Goal: Use online tool/utility

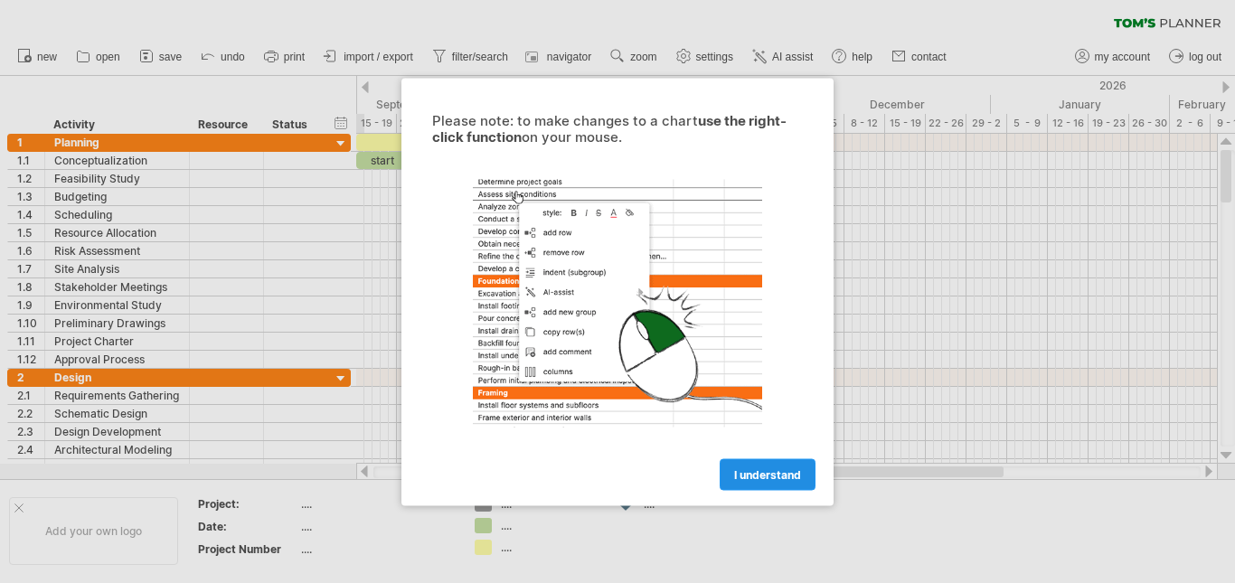
click at [777, 478] on span "I understand" at bounding box center [767, 474] width 67 height 14
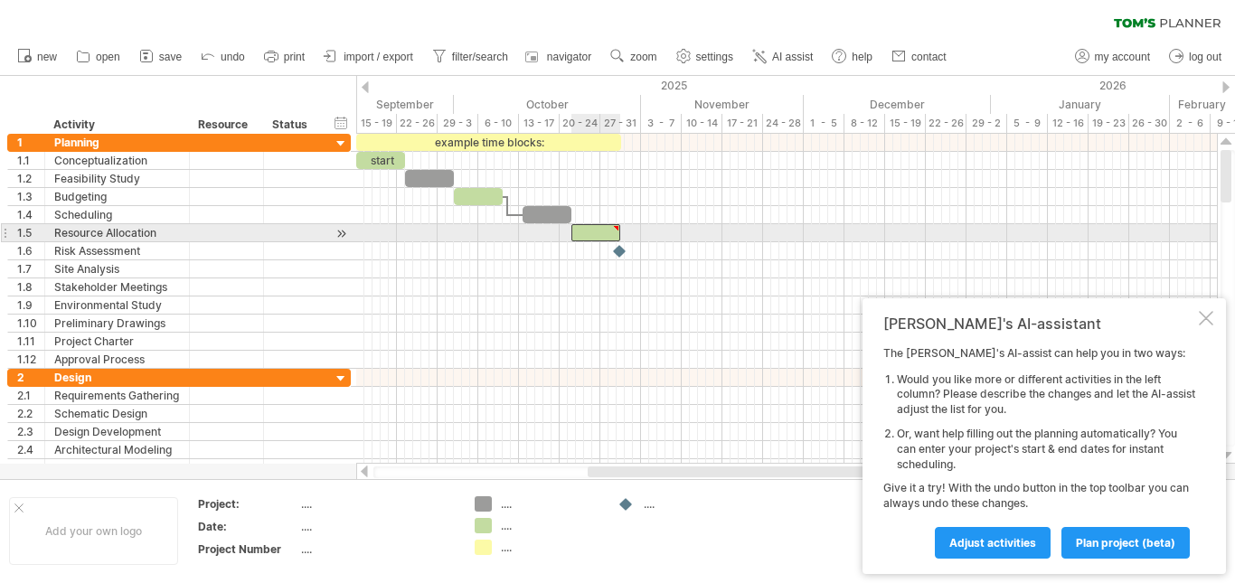
click at [607, 229] on div at bounding box center [595, 232] width 49 height 17
type textarea "**********"
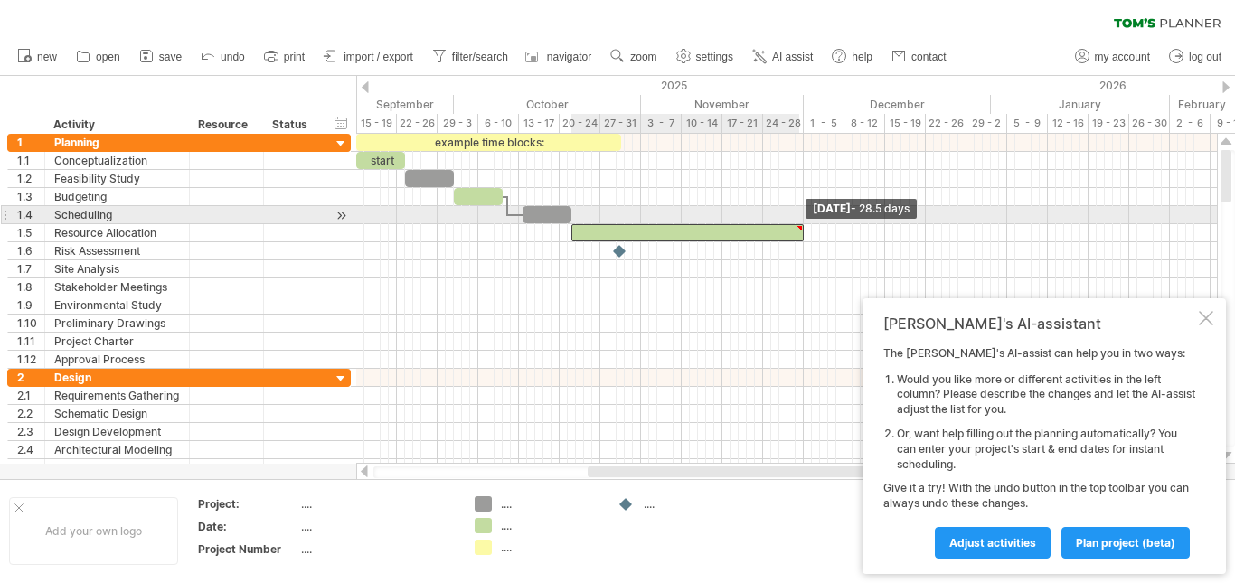
drag, startPoint x: 620, startPoint y: 231, endPoint x: 802, endPoint y: 219, distance: 182.2
click at [802, 219] on div "example time blocks: start [DATE] - 28.5 days [DATE]" at bounding box center [786, 299] width 861 height 330
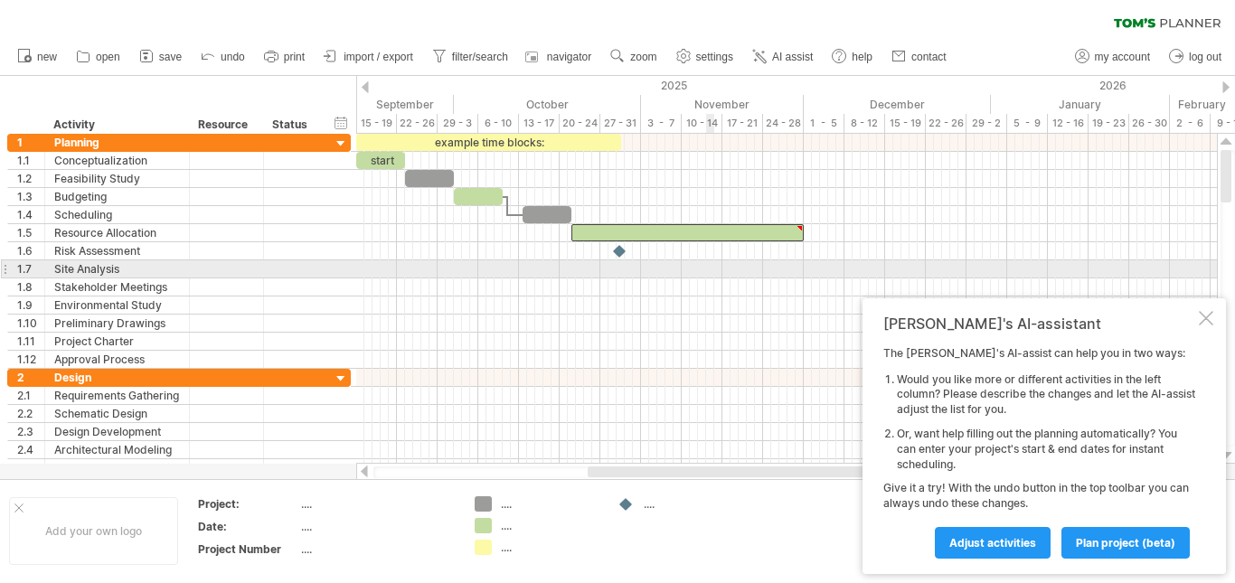
click at [707, 267] on div at bounding box center [786, 269] width 861 height 18
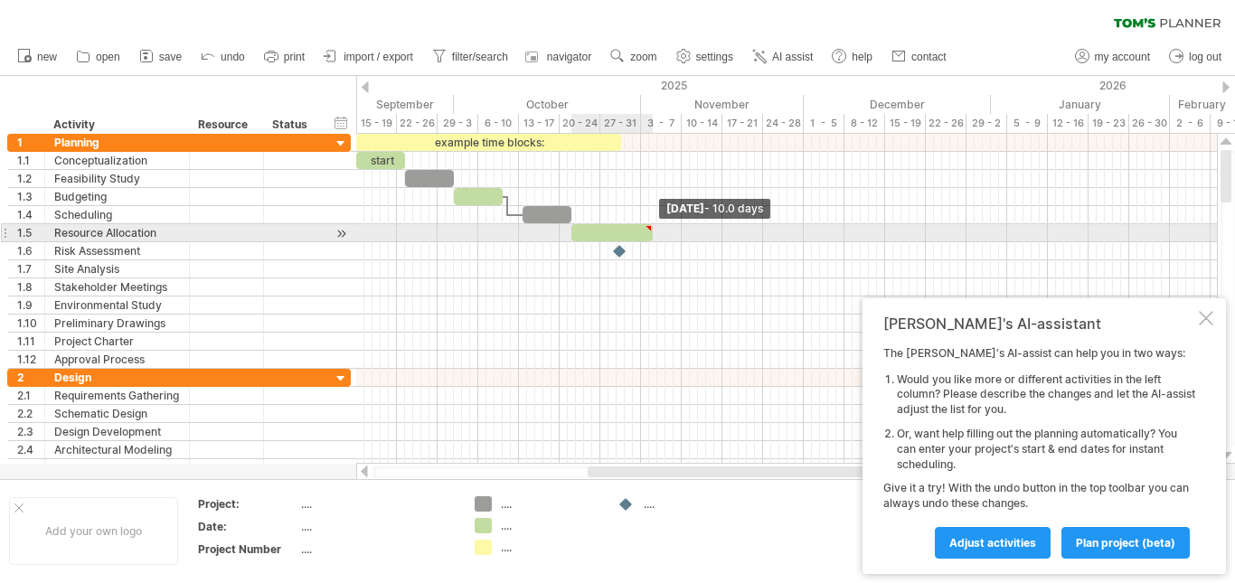
drag, startPoint x: 805, startPoint y: 234, endPoint x: 654, endPoint y: 234, distance: 151.0
click at [654, 234] on span at bounding box center [652, 232] width 7 height 17
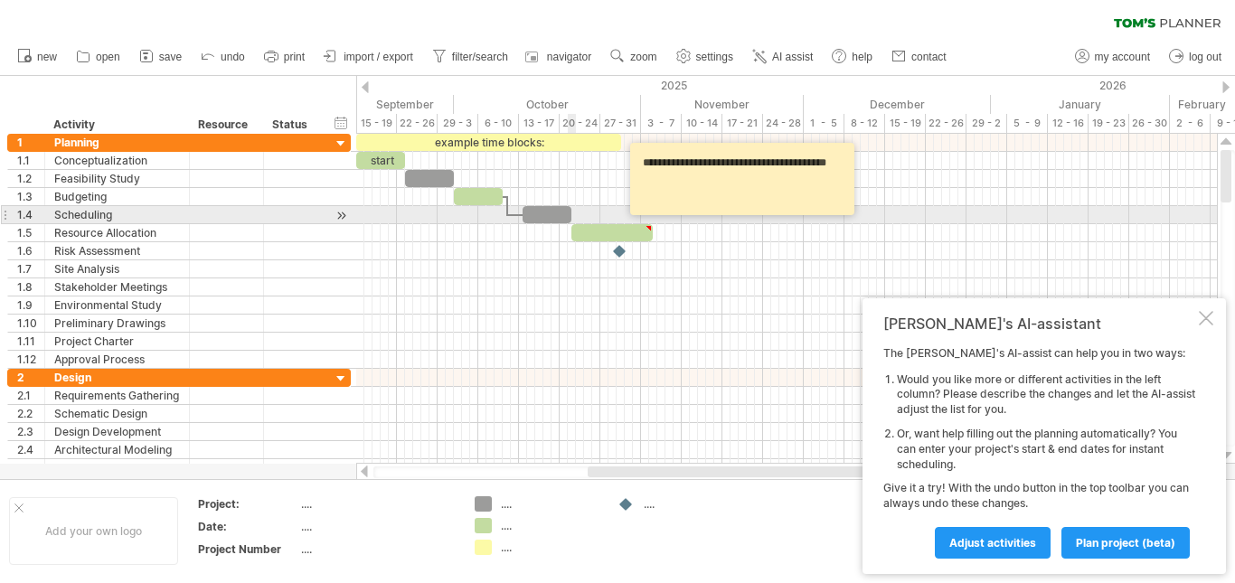
click at [575, 212] on div at bounding box center [786, 215] width 861 height 18
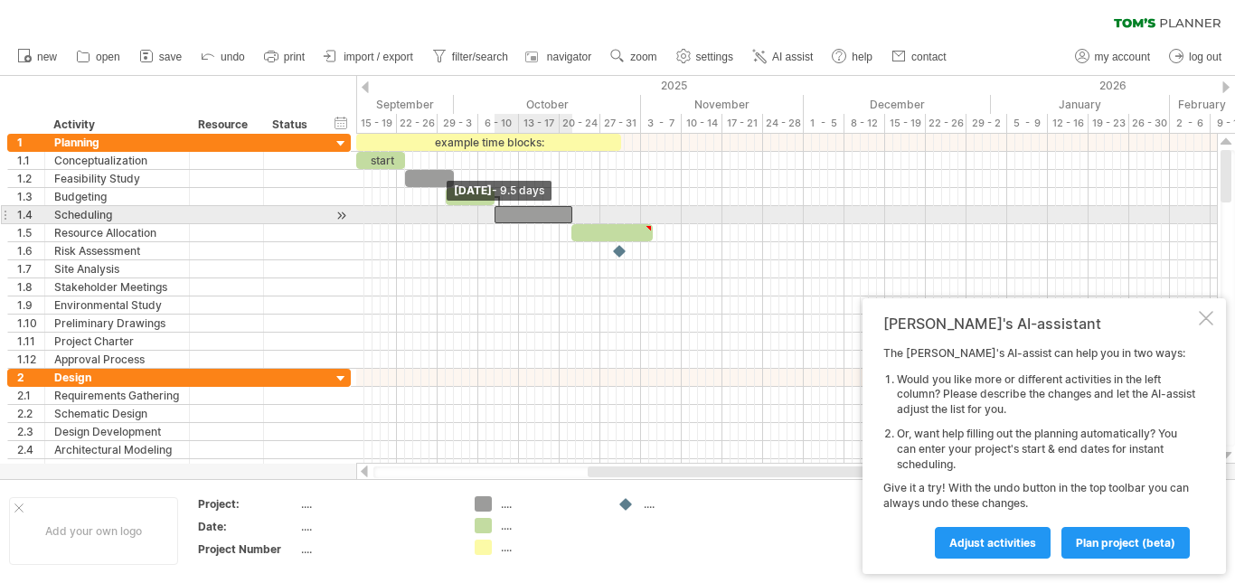
drag, startPoint x: 522, startPoint y: 216, endPoint x: 493, endPoint y: 220, distance: 29.2
click at [493, 220] on span at bounding box center [494, 214] width 7 height 17
drag, startPoint x: 494, startPoint y: 212, endPoint x: 515, endPoint y: 209, distance: 22.0
click at [515, 209] on span at bounding box center [515, 214] width 7 height 17
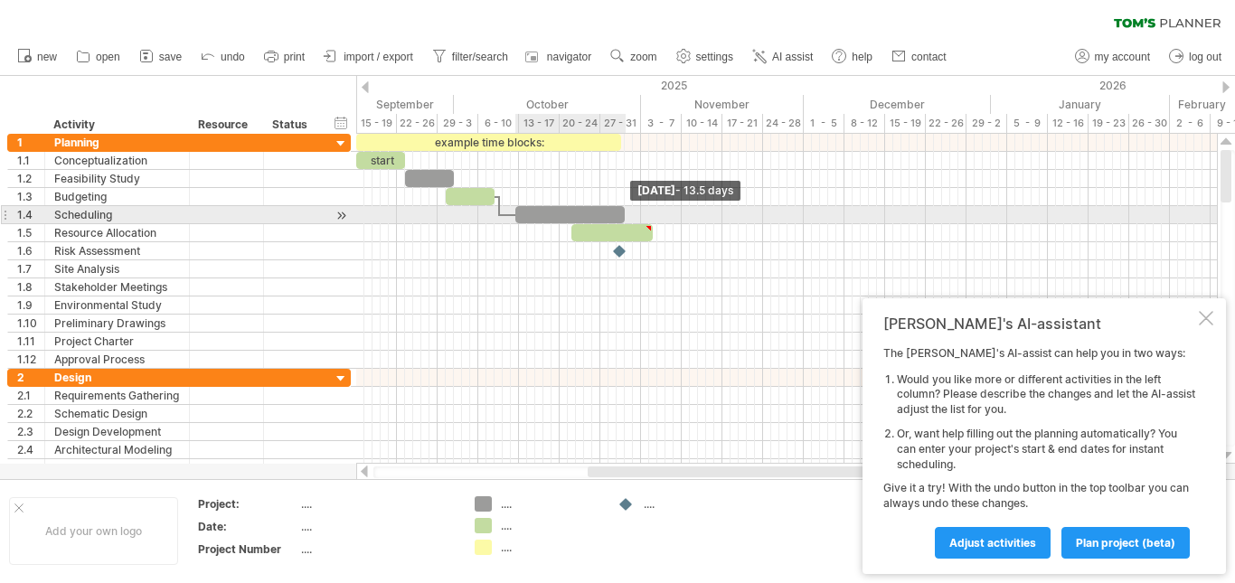
drag, startPoint x: 572, startPoint y: 214, endPoint x: 626, endPoint y: 212, distance: 53.4
click at [626, 212] on span at bounding box center [624, 214] width 7 height 17
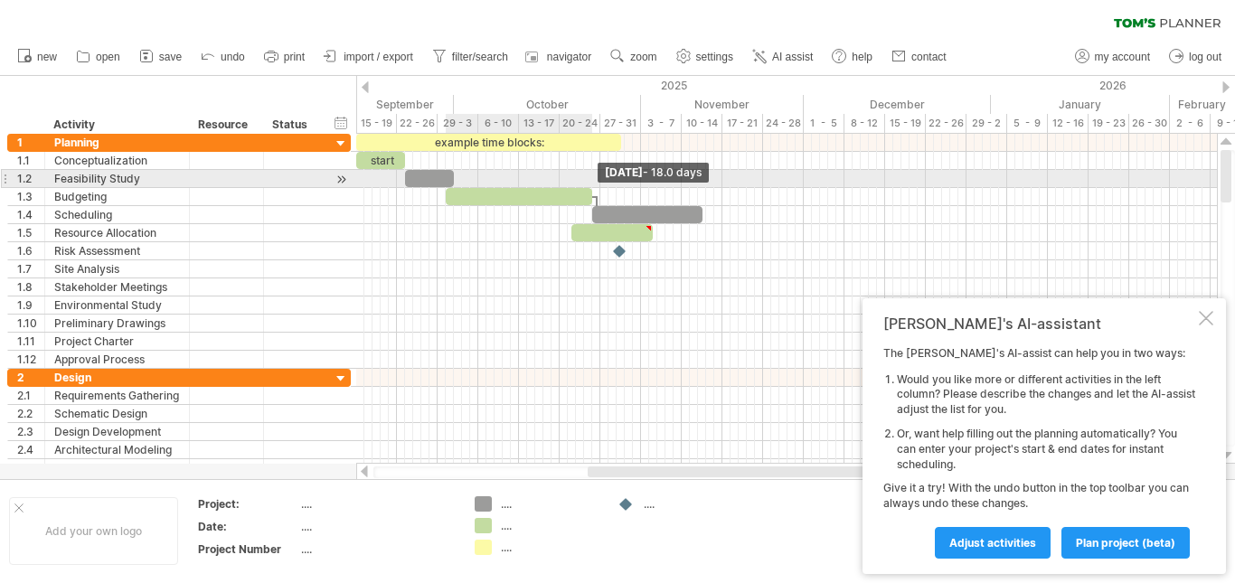
drag, startPoint x: 496, startPoint y: 195, endPoint x: 602, endPoint y: 187, distance: 106.1
click at [602, 187] on div "example time blocks: start [DATE] - 18.0 days [DATE] - 7.0 days" at bounding box center [786, 299] width 861 height 330
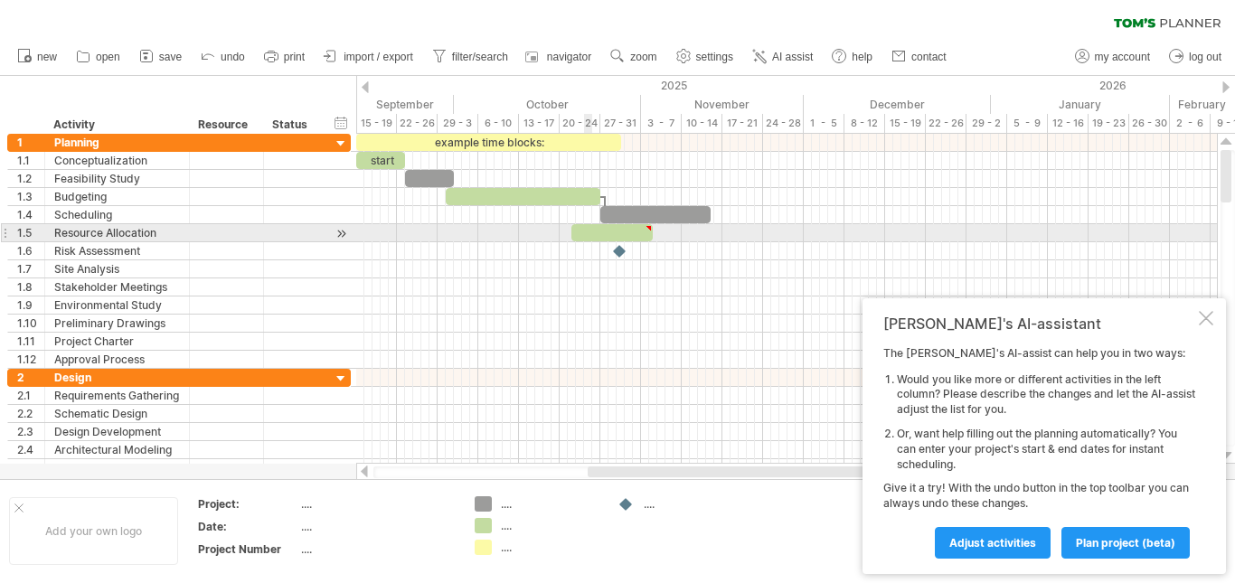
click at [588, 233] on div at bounding box center [611, 232] width 81 height 17
drag, startPoint x: 649, startPoint y: 232, endPoint x: 721, endPoint y: 224, distance: 72.8
click at [721, 224] on div at bounding box center [648, 232] width 155 height 17
drag, startPoint x: 571, startPoint y: 230, endPoint x: 625, endPoint y: 231, distance: 53.4
click at [625, 231] on span at bounding box center [624, 232] width 7 height 17
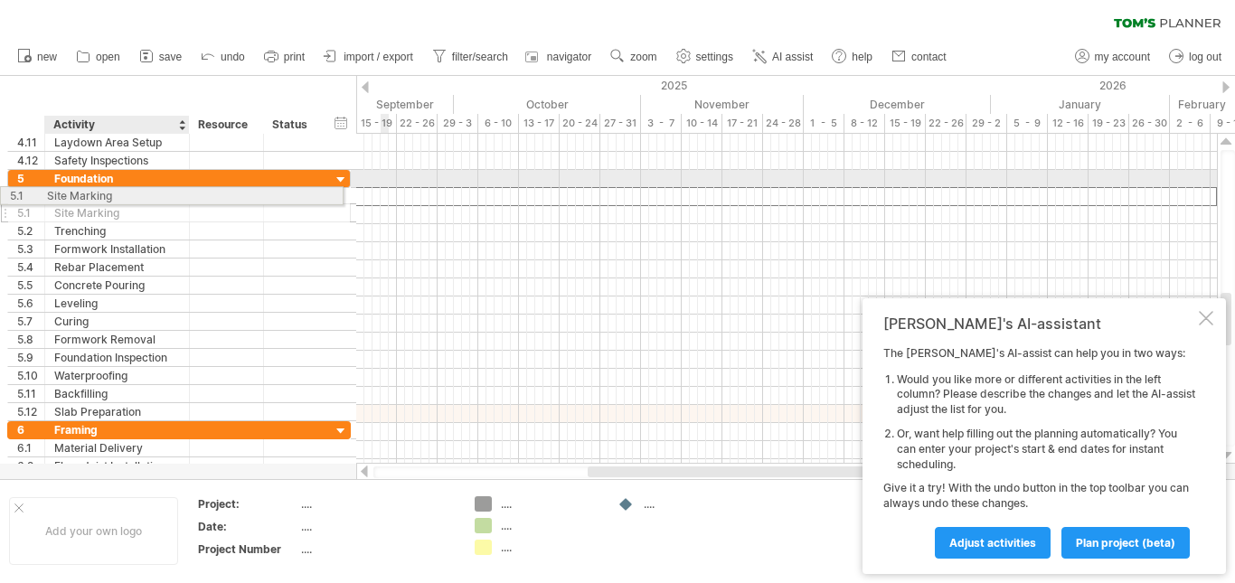
drag, startPoint x: 156, startPoint y: 198, endPoint x: 142, endPoint y: 193, distance: 14.6
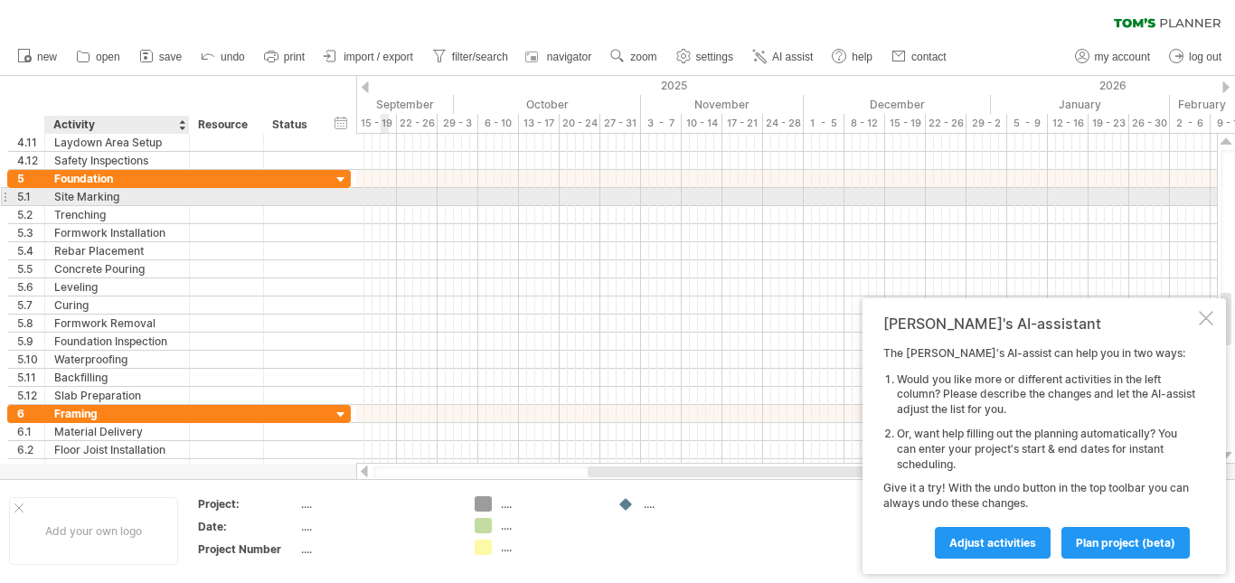
click at [108, 201] on div "Site Marking" at bounding box center [117, 196] width 126 height 17
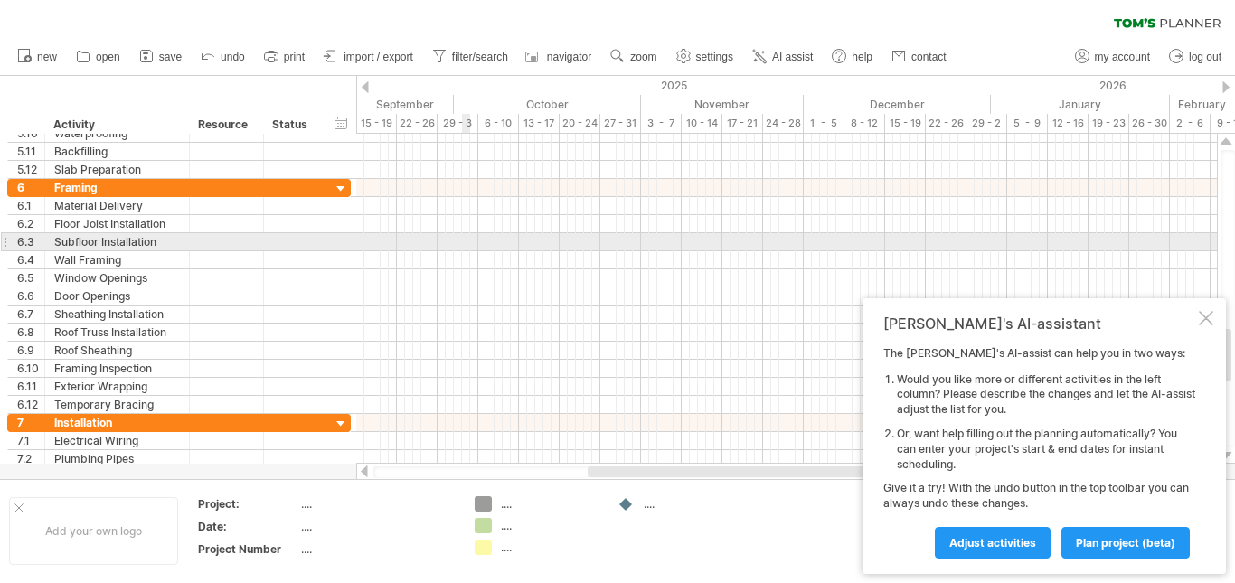
click at [464, 241] on div at bounding box center [786, 242] width 861 height 18
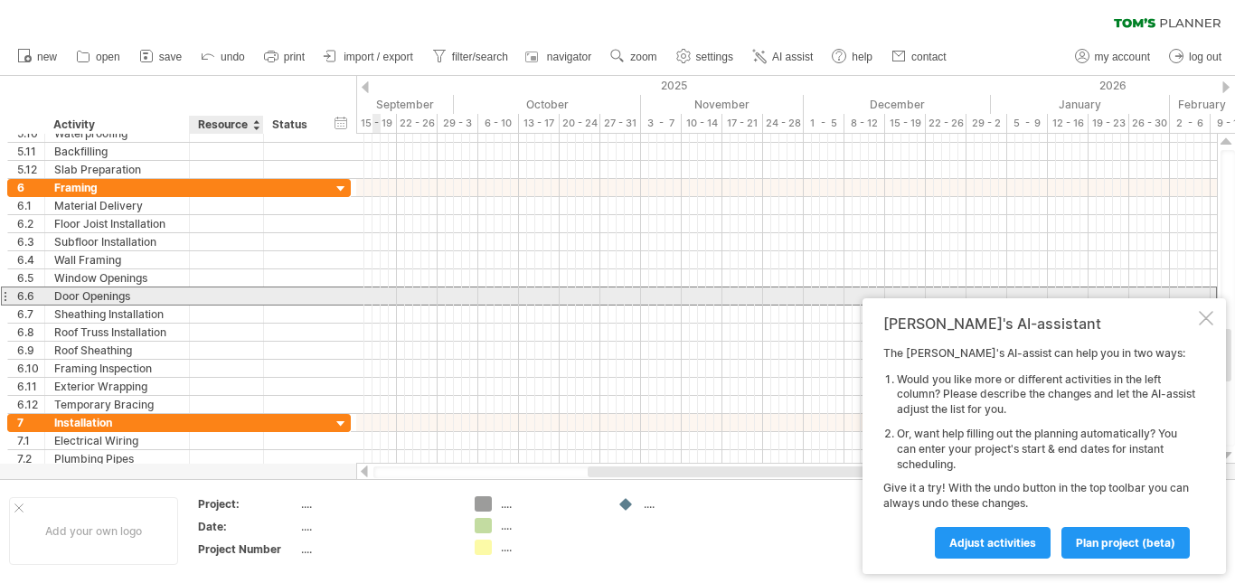
click at [220, 304] on div at bounding box center [226, 296] width 55 height 17
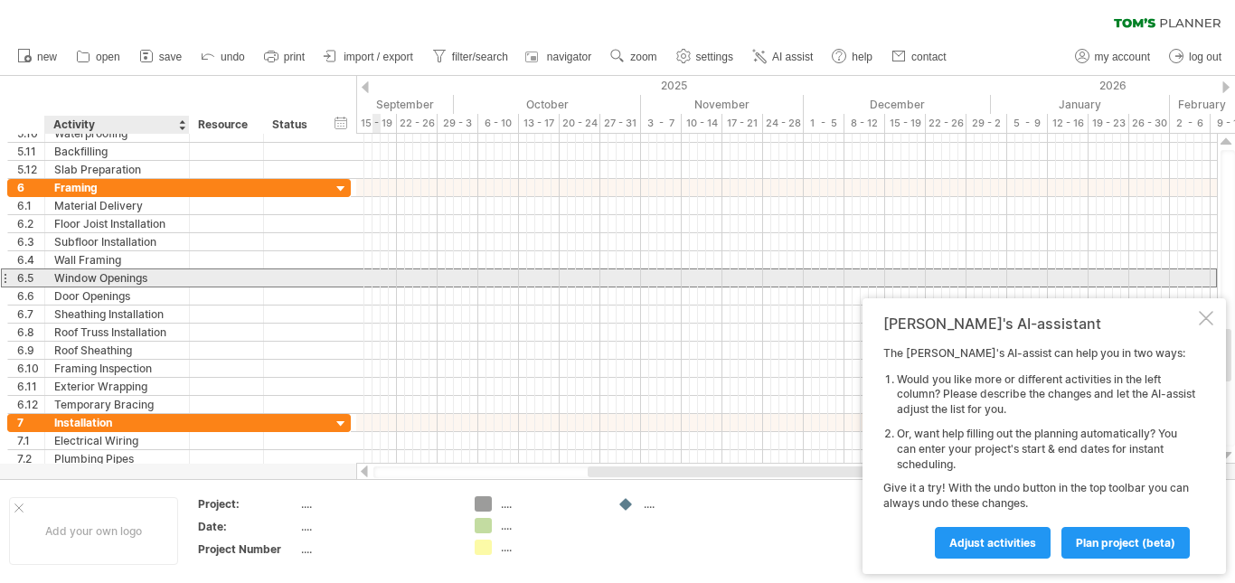
click at [150, 279] on div "Window Openings" at bounding box center [117, 277] width 126 height 17
click at [121, 278] on input "**********" at bounding box center [117, 277] width 126 height 17
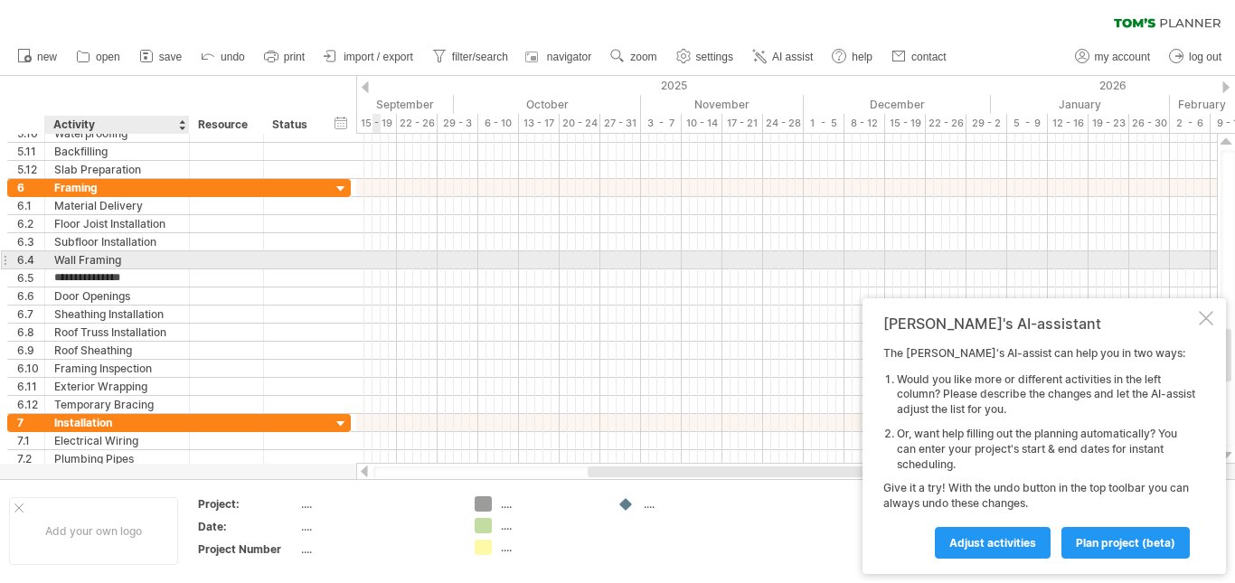
click at [121, 258] on div "Wall Framing" at bounding box center [117, 259] width 126 height 17
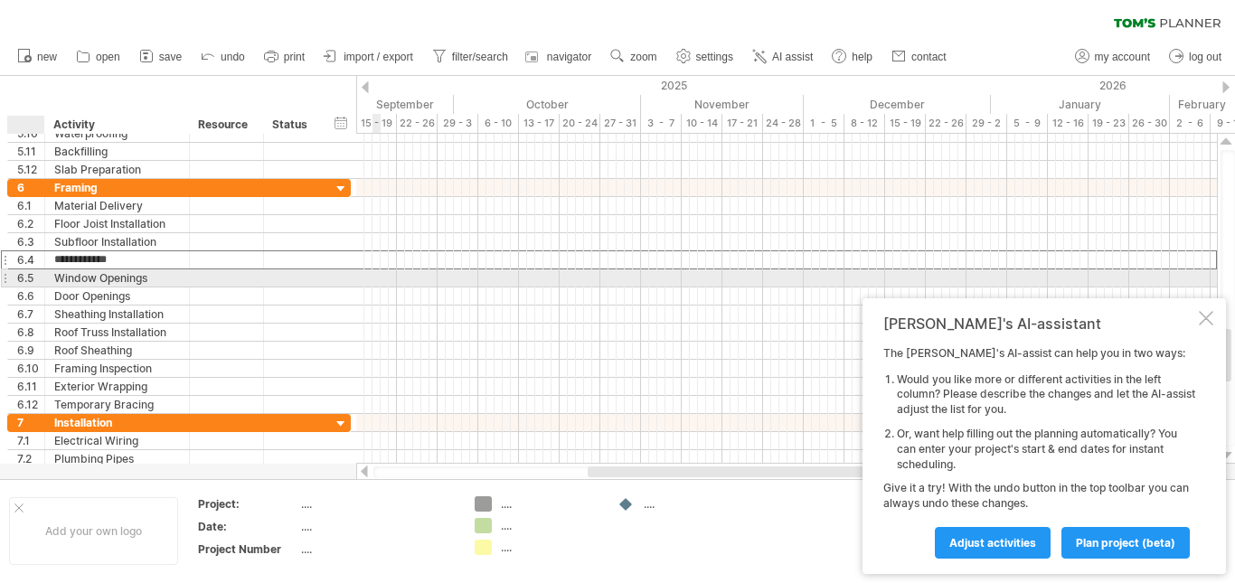
drag, startPoint x: 96, startPoint y: 261, endPoint x: 25, endPoint y: 275, distance: 71.8
click at [25, 275] on div "**********" at bounding box center [179, 296] width 344 height 235
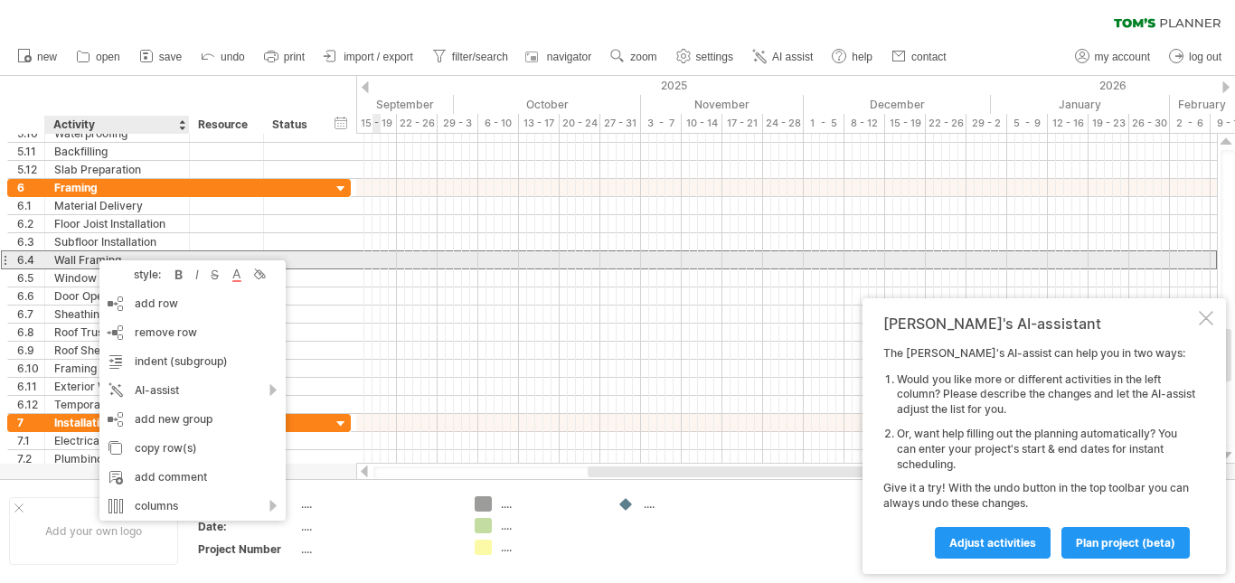
click at [96, 256] on div "Wall Framing" at bounding box center [117, 259] width 126 height 17
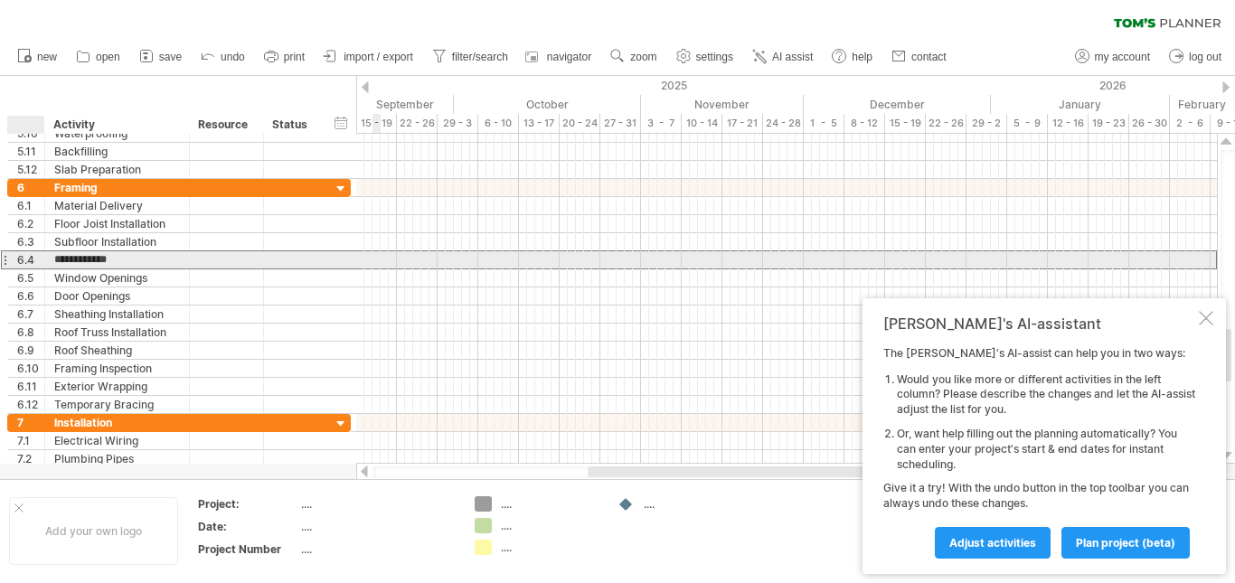
drag, startPoint x: 125, startPoint y: 261, endPoint x: 42, endPoint y: 268, distance: 82.5
click at [42, 268] on div "**********" at bounding box center [179, 259] width 344 height 19
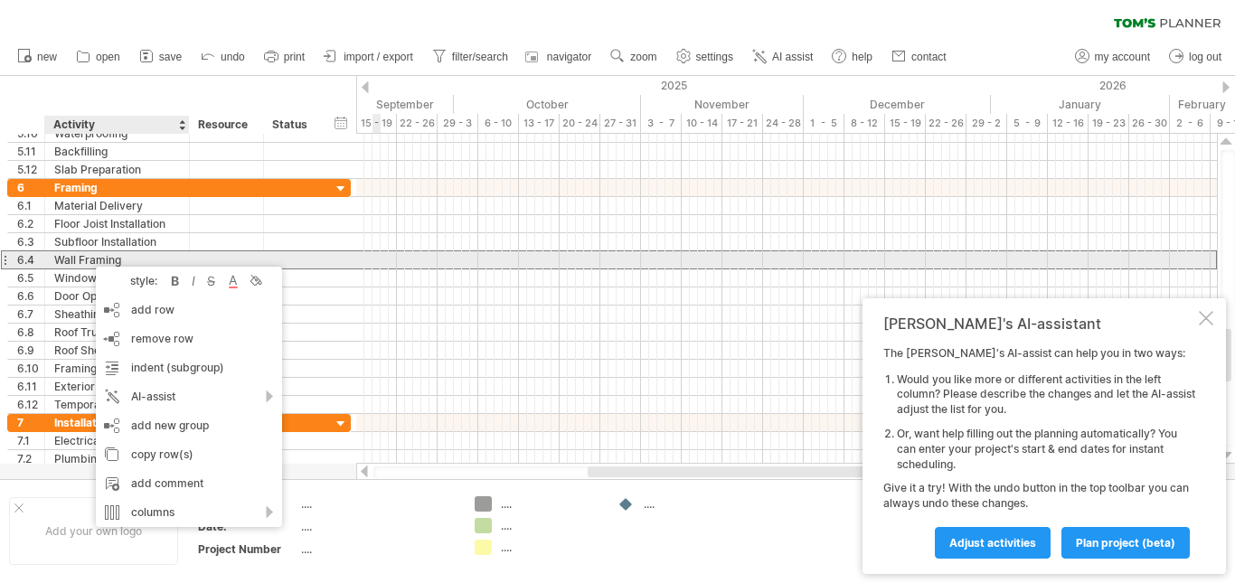
click at [113, 252] on div "Wall Framing" at bounding box center [117, 259] width 126 height 17
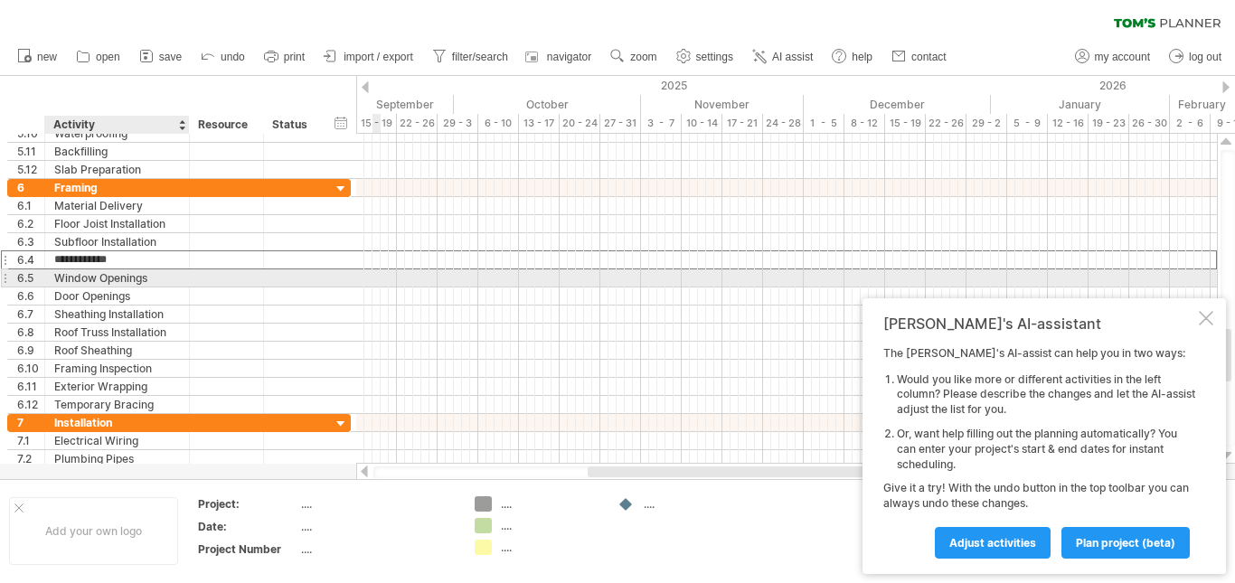
drag, startPoint x: 123, startPoint y: 257, endPoint x: 55, endPoint y: 273, distance: 69.7
click at [55, 273] on div "**********" at bounding box center [179, 296] width 344 height 235
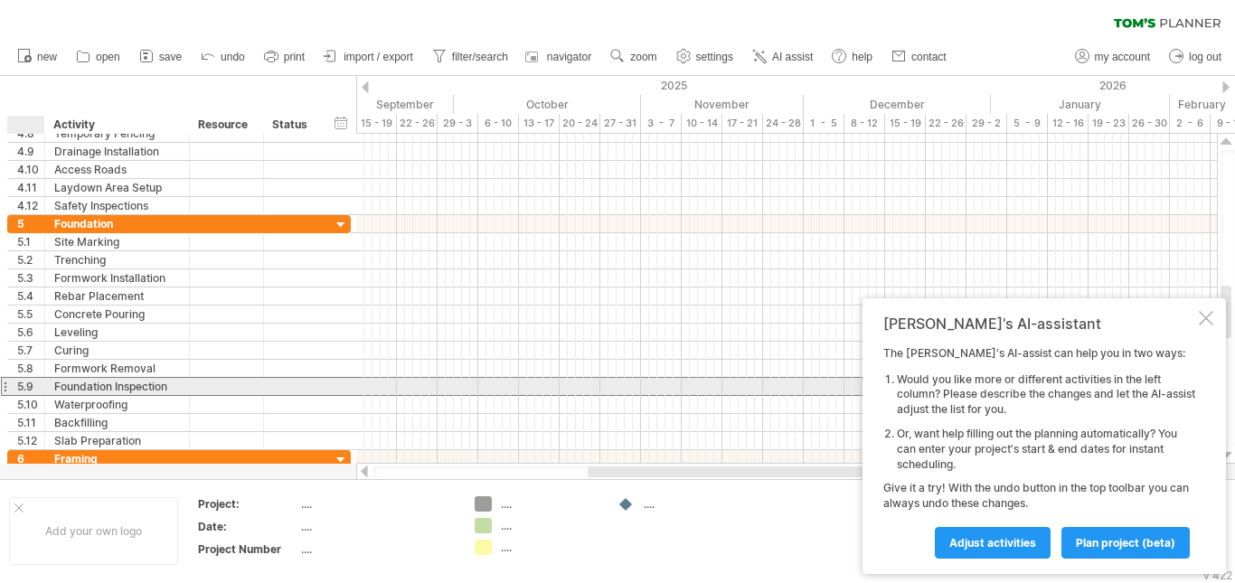
drag, startPoint x: 33, startPoint y: 392, endPoint x: 28, endPoint y: 401, distance: 9.3
